Goal: Task Accomplishment & Management: Manage account settings

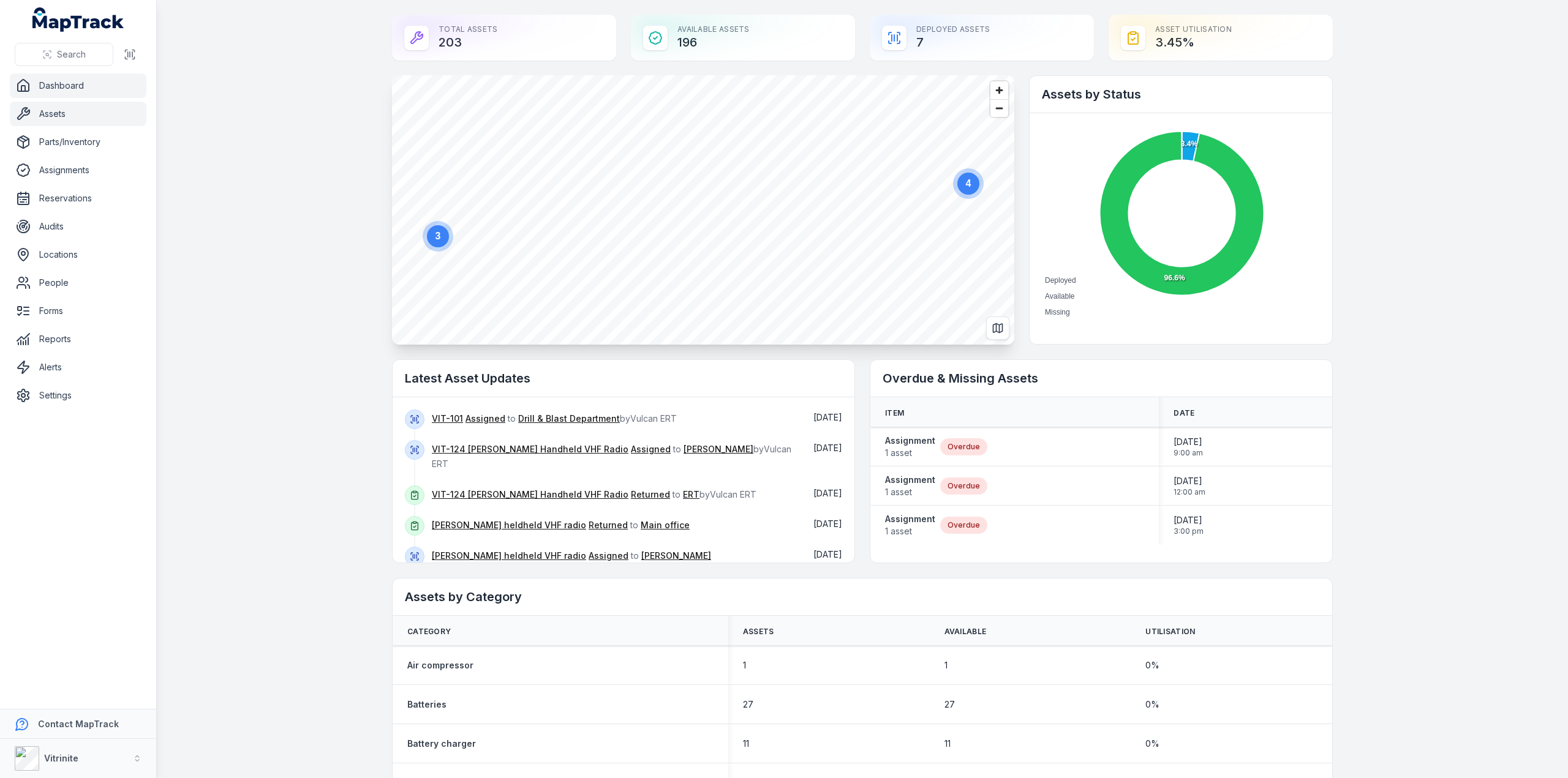
click at [55, 112] on link "Assets" at bounding box center [78, 114] width 137 height 24
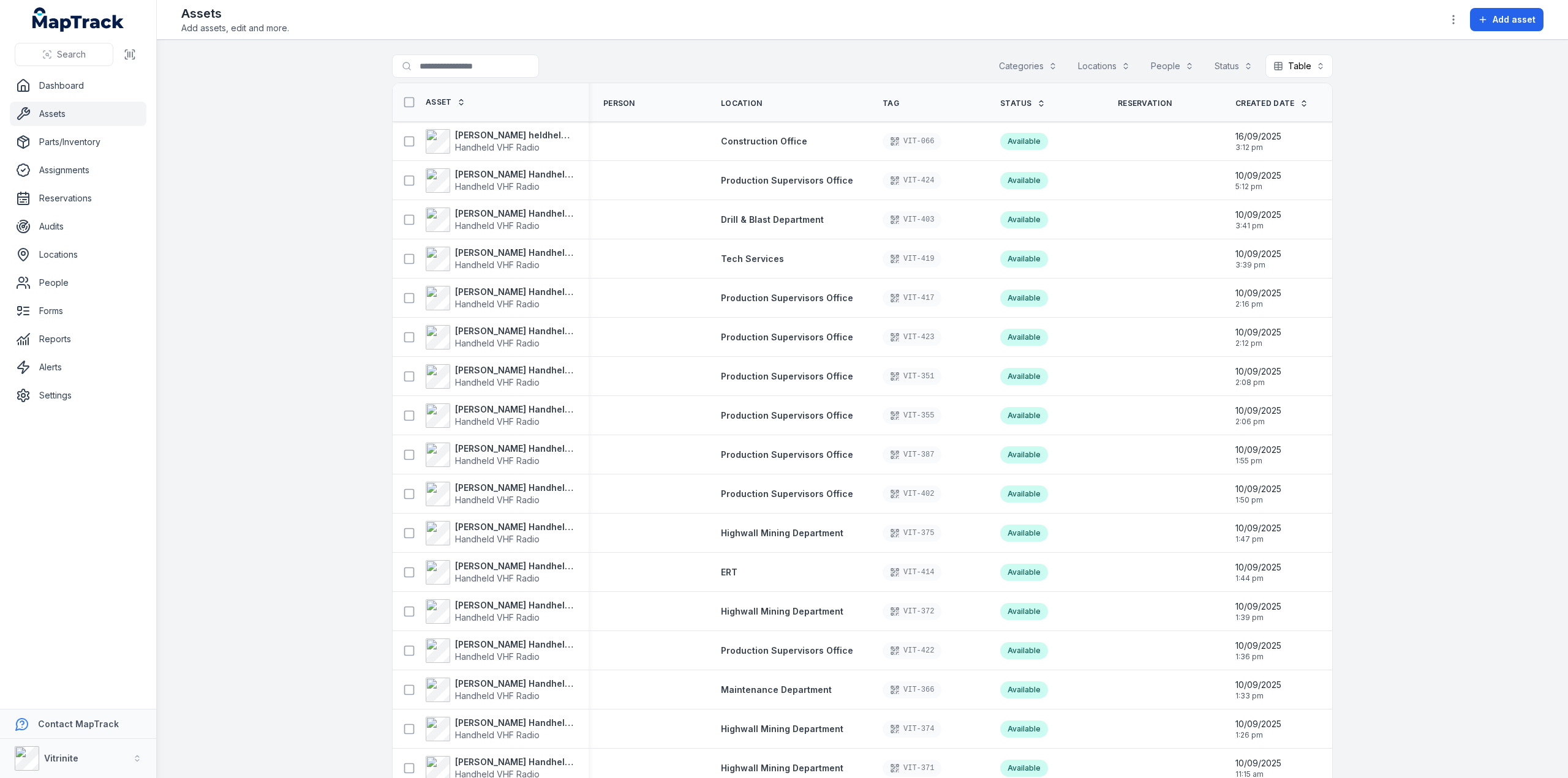
click at [1037, 103] on icon at bounding box center [1041, 103] width 8 height 8
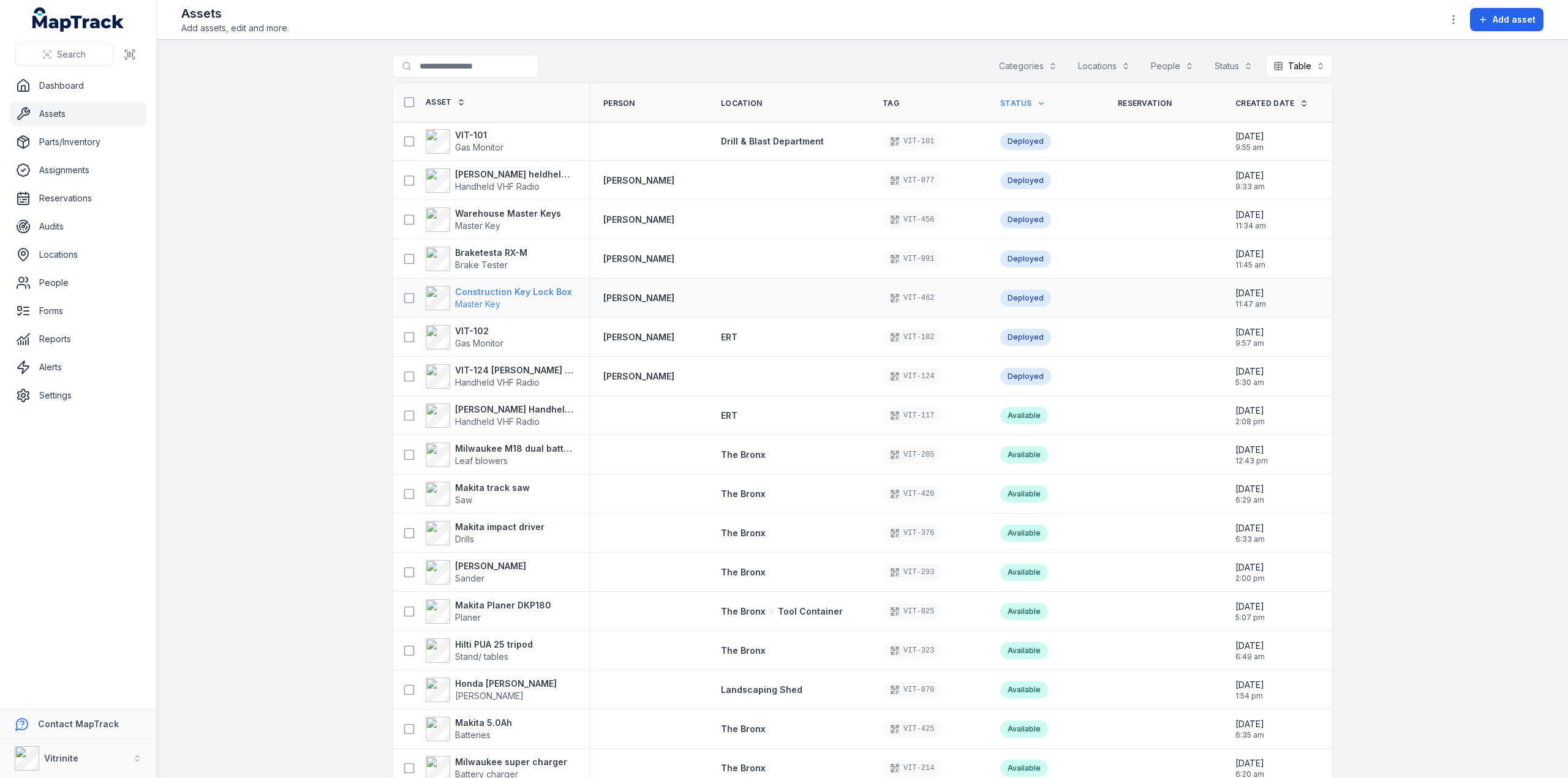
click at [483, 286] on strong "Construction Key Lock Box" at bounding box center [514, 292] width 117 height 12
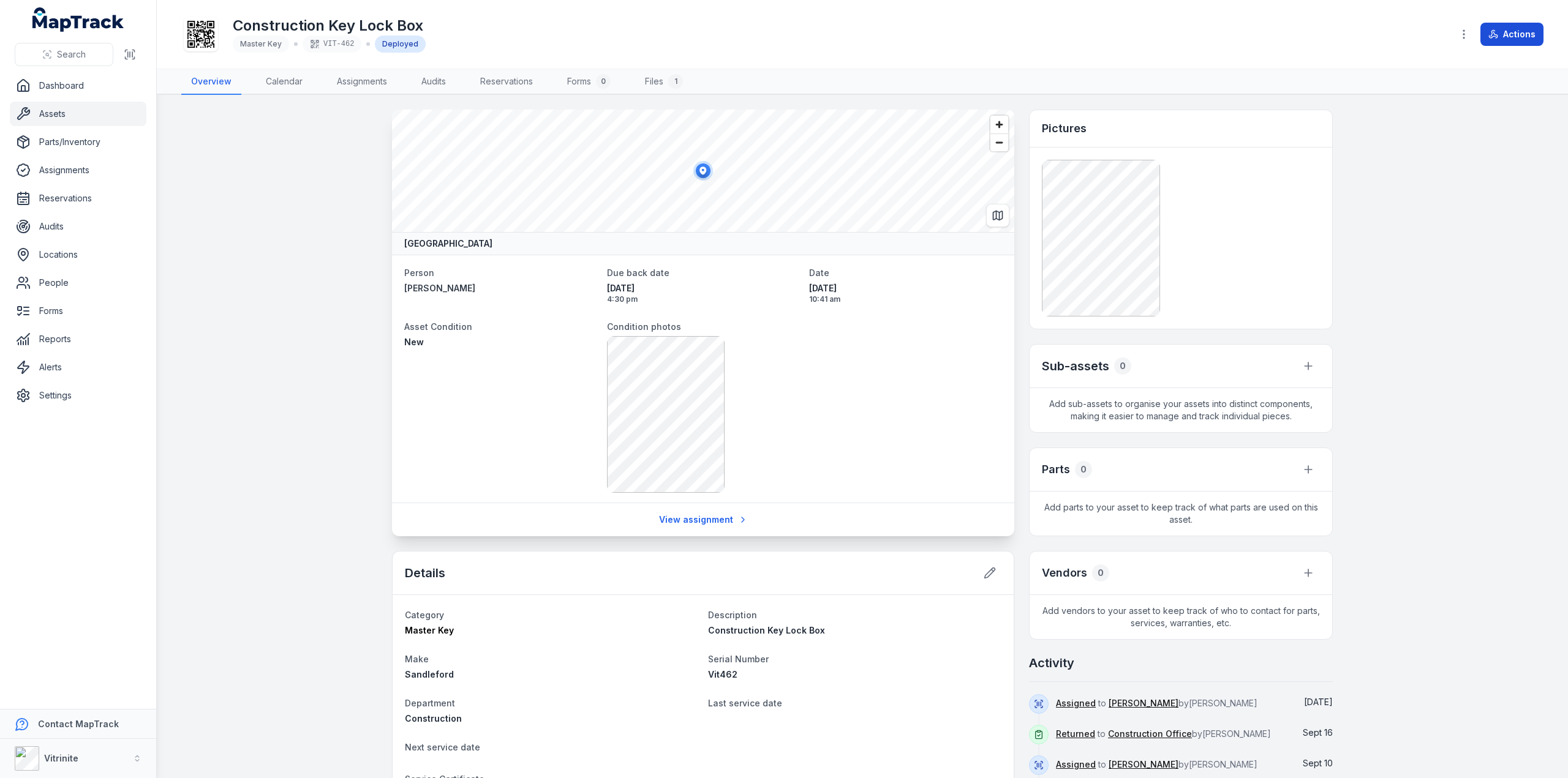
click at [1506, 30] on button "Actions" at bounding box center [1511, 34] width 63 height 24
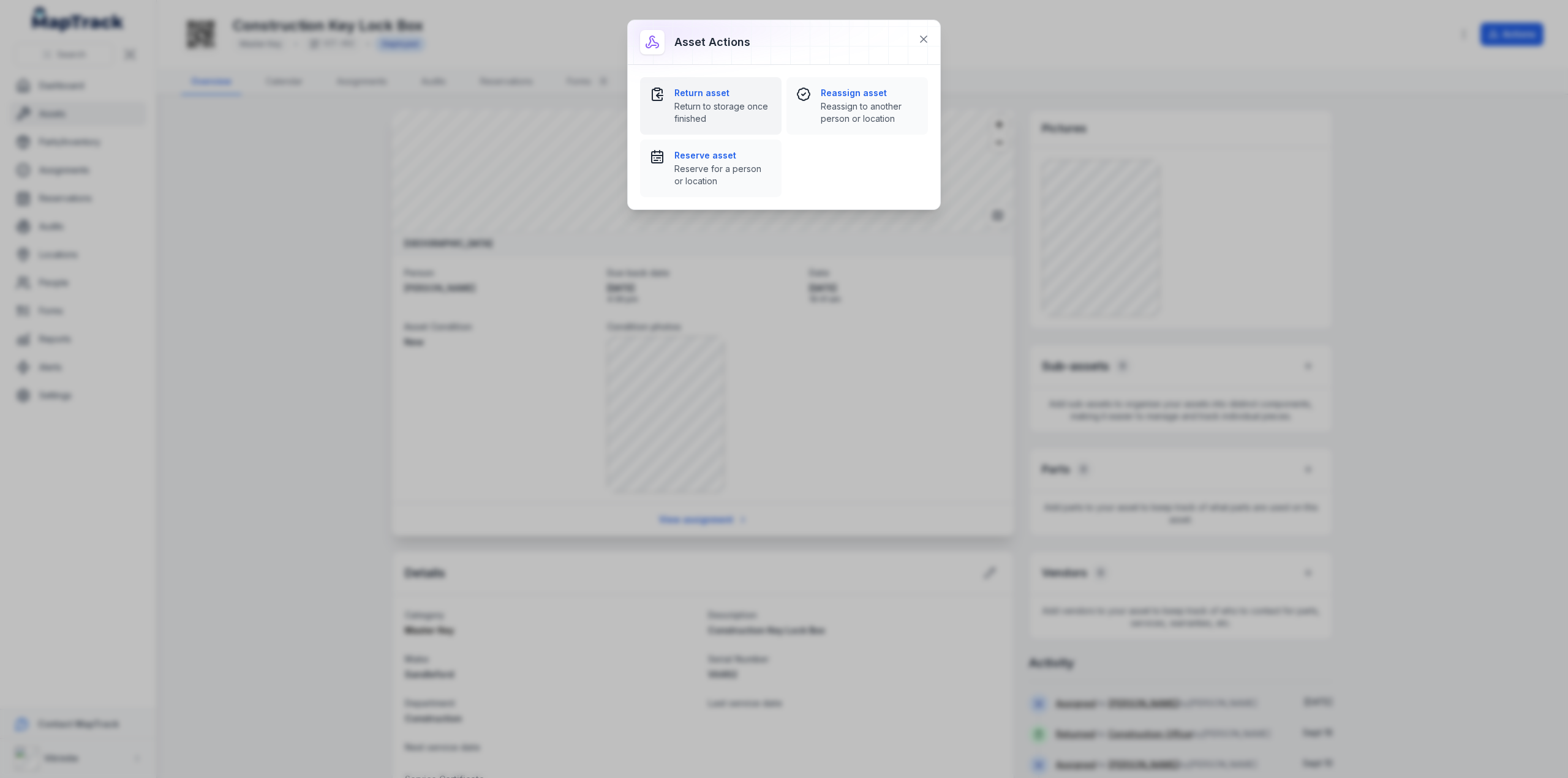
click at [695, 103] on span "Return to storage once finished" at bounding box center [723, 112] width 97 height 24
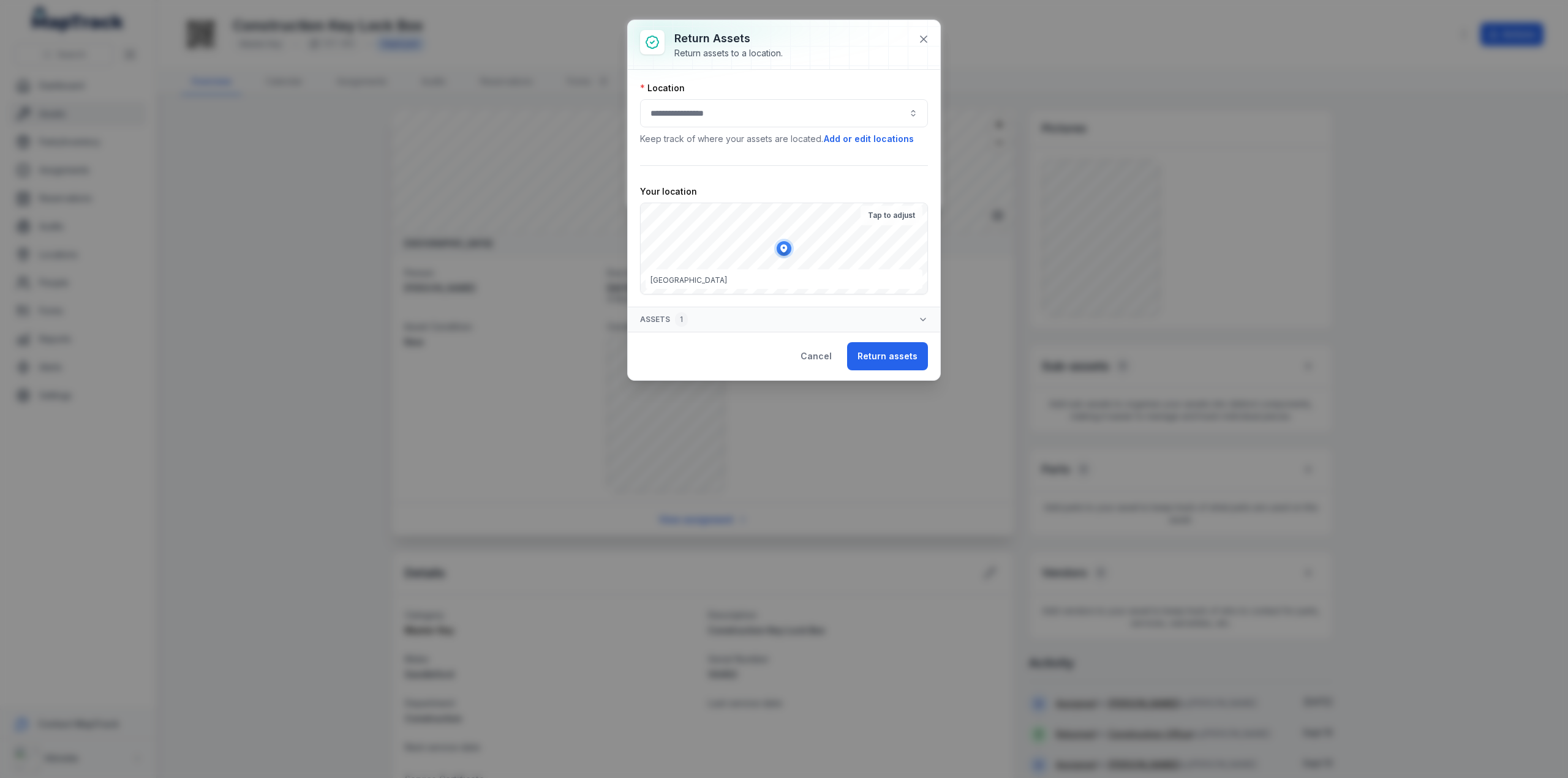
click at [717, 119] on button "button" at bounding box center [784, 113] width 288 height 28
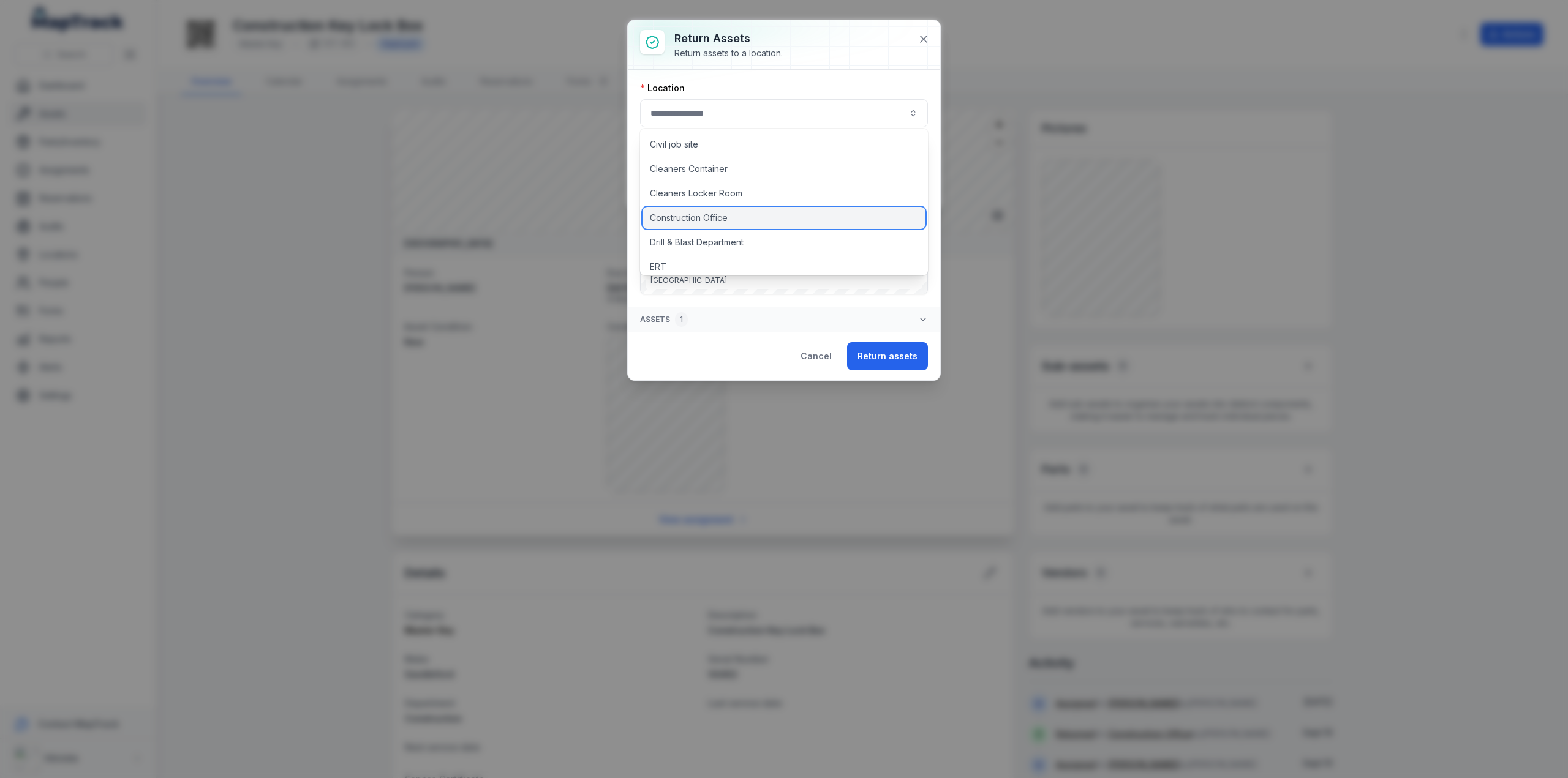
click at [683, 222] on span "Construction Office" at bounding box center [689, 218] width 78 height 12
type input "**********"
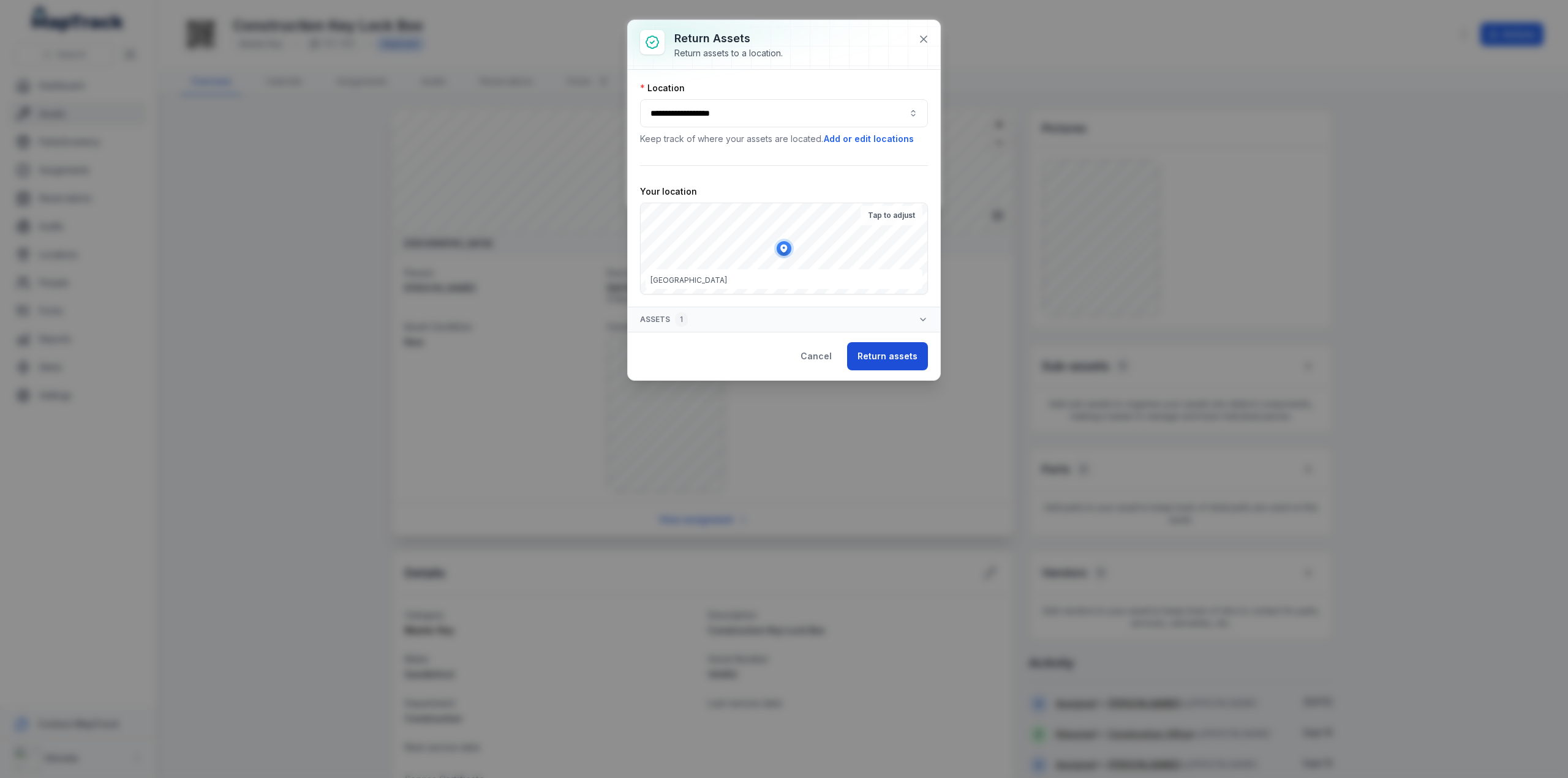
click at [881, 346] on button "Return assets" at bounding box center [887, 356] width 81 height 28
